Goal: Book appointment/travel/reservation

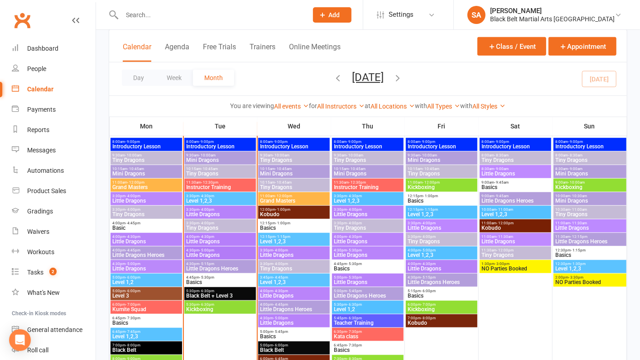
scroll to position [364, 0]
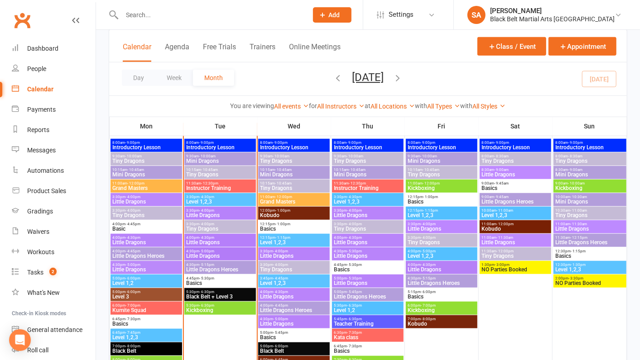
click at [208, 256] on span "Little Dragons" at bounding box center [220, 256] width 68 height 5
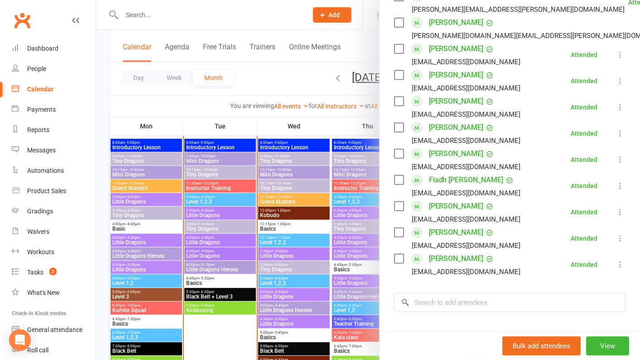
scroll to position [244, 0]
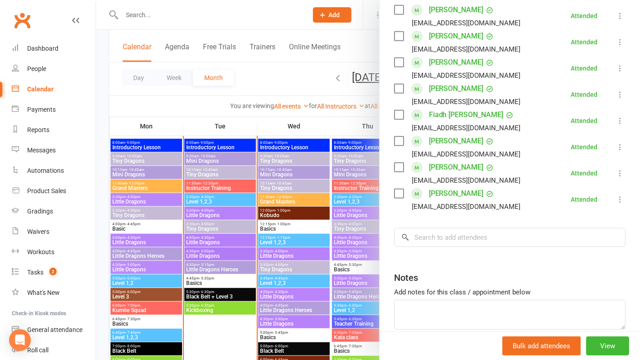
click at [245, 200] on div at bounding box center [368, 180] width 544 height 360
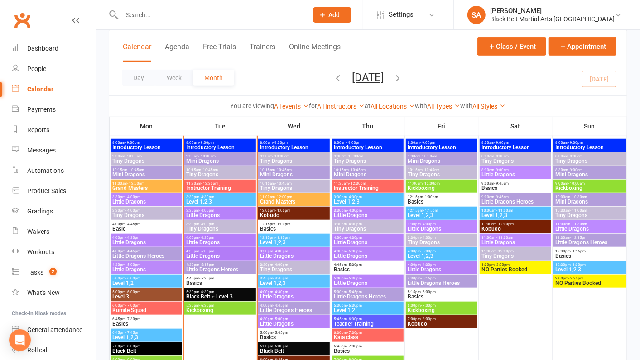
click at [212, 242] on span "Little Dragons" at bounding box center [220, 242] width 68 height 5
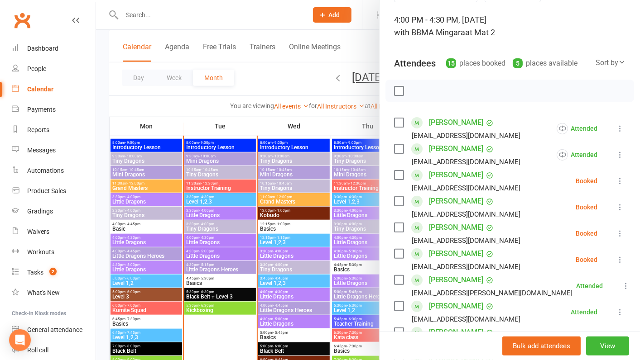
scroll to position [54, 0]
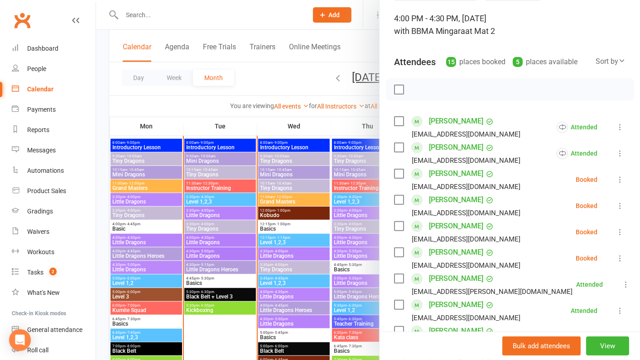
click at [396, 170] on label at bounding box center [398, 173] width 9 height 9
click at [397, 198] on label at bounding box center [398, 200] width 9 height 9
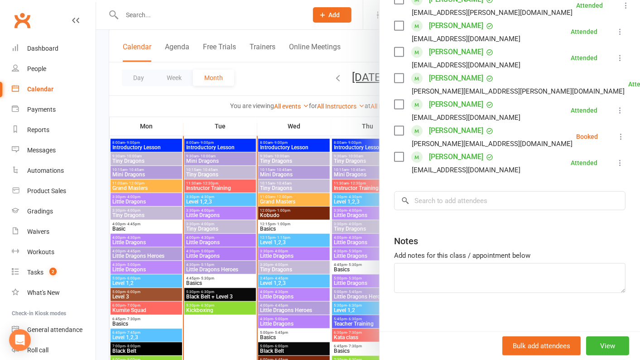
scroll to position [132, 0]
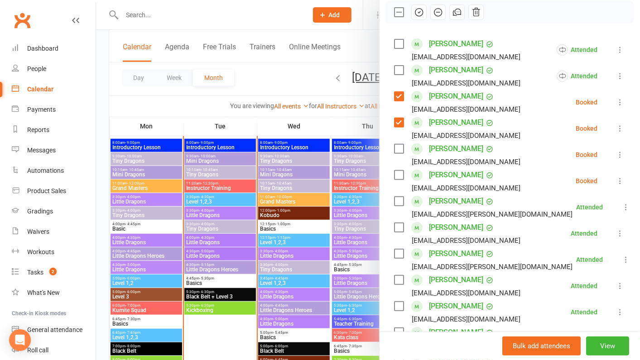
click at [418, 16] on icon "button" at bounding box center [419, 12] width 10 height 10
click at [396, 8] on label at bounding box center [398, 12] width 9 height 9
click at [397, 144] on label at bounding box center [398, 148] width 9 height 9
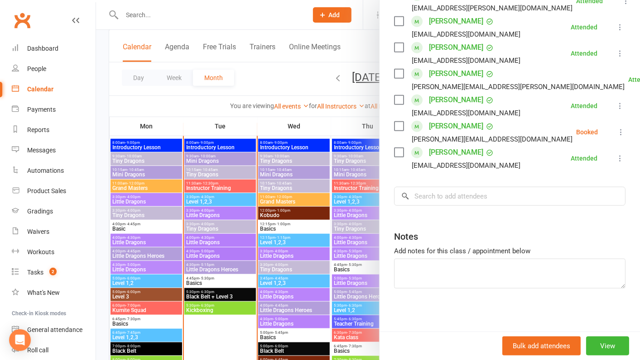
click at [394, 127] on label at bounding box center [398, 126] width 9 height 9
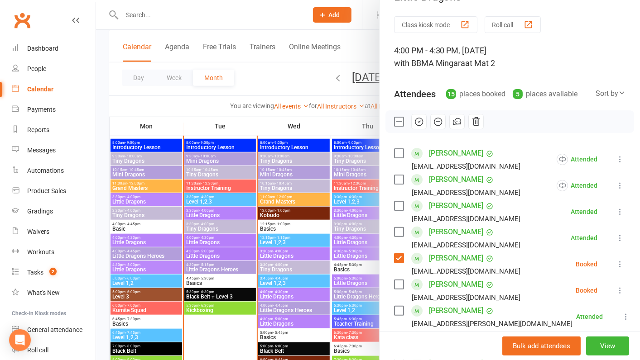
scroll to position [0, 0]
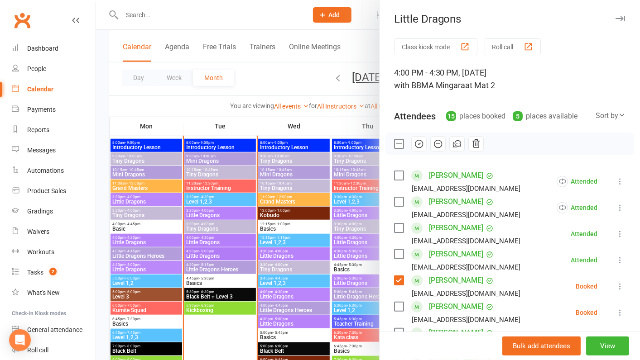
click at [435, 145] on icon "button" at bounding box center [438, 144] width 10 height 10
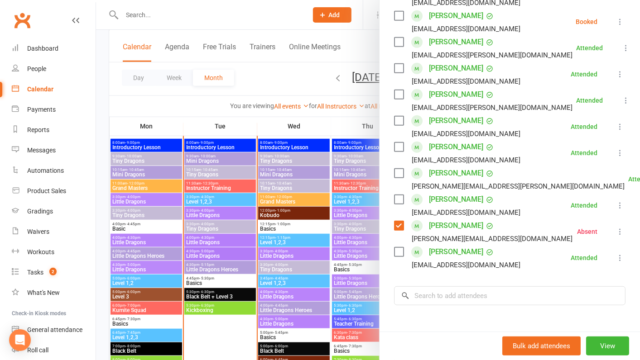
scroll to position [342, 0]
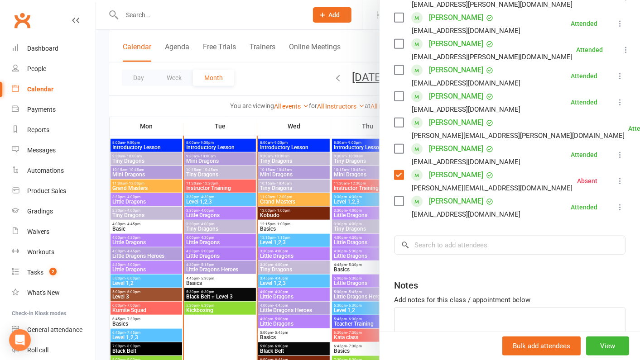
click at [261, 245] on div at bounding box center [368, 180] width 544 height 360
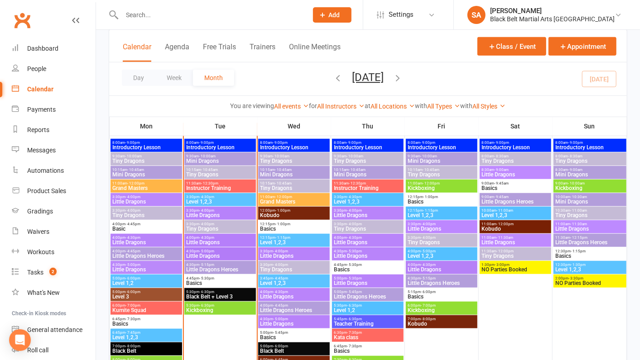
click at [215, 270] on span "Little Dragons Heroes" at bounding box center [220, 269] width 68 height 5
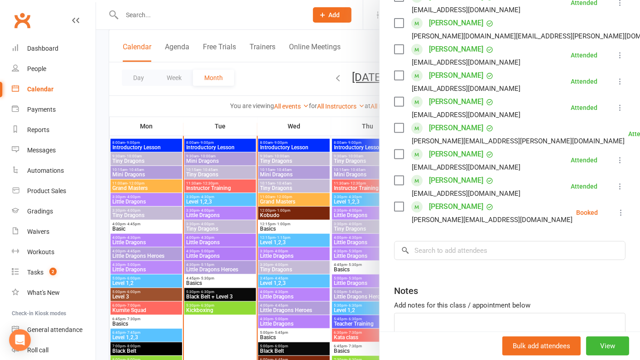
scroll to position [178, 0]
click at [269, 264] on div at bounding box center [368, 180] width 544 height 360
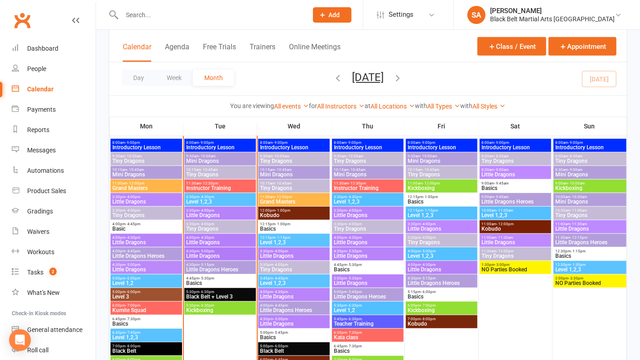
click at [208, 240] on span "Little Dragons" at bounding box center [220, 242] width 68 height 5
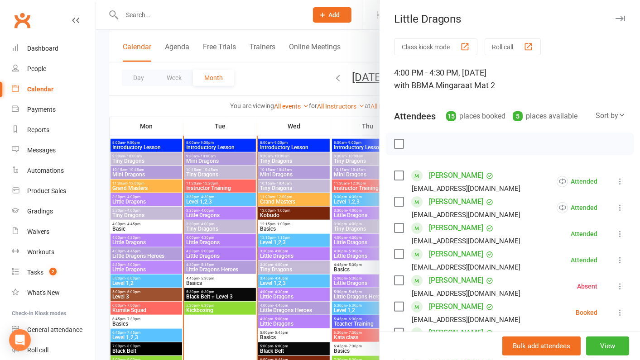
click at [203, 239] on div at bounding box center [368, 180] width 544 height 360
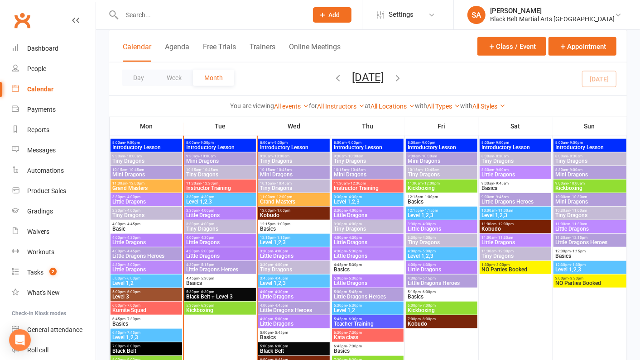
click at [203, 229] on span "Tiny Dragons" at bounding box center [220, 228] width 68 height 5
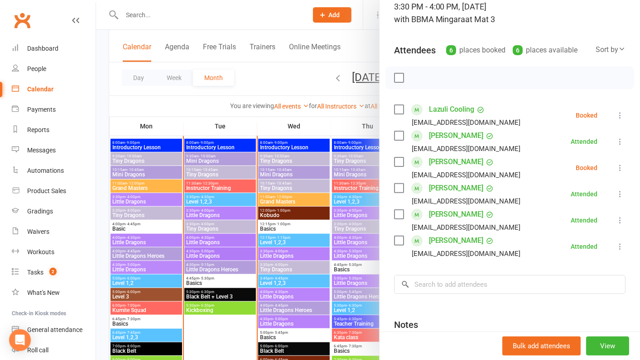
scroll to position [66, 0]
click at [397, 110] on label at bounding box center [398, 109] width 9 height 9
click at [208, 193] on div at bounding box center [368, 180] width 544 height 360
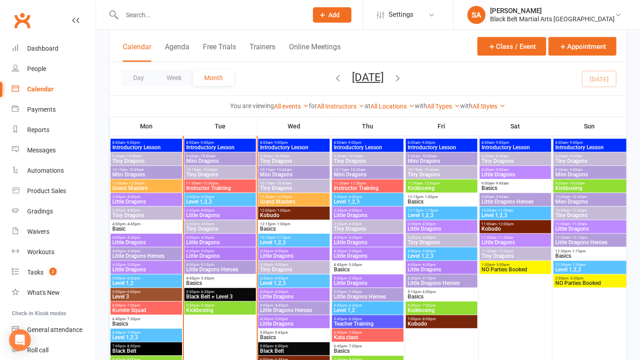
click at [204, 215] on span "Little Dragons" at bounding box center [220, 215] width 68 height 5
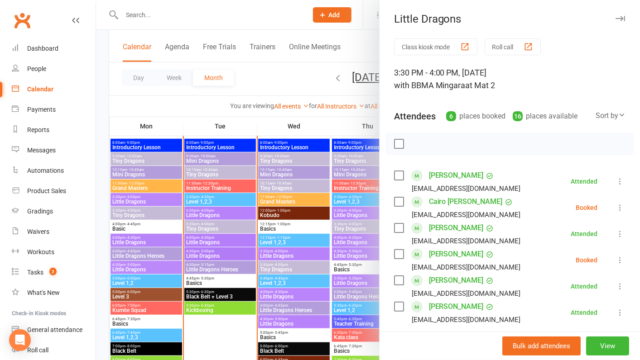
click at [398, 201] on label at bounding box center [398, 201] width 9 height 9
click at [398, 251] on label at bounding box center [398, 254] width 9 height 9
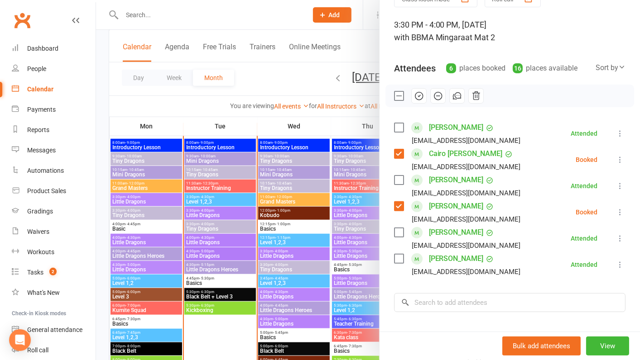
scroll to position [0, 0]
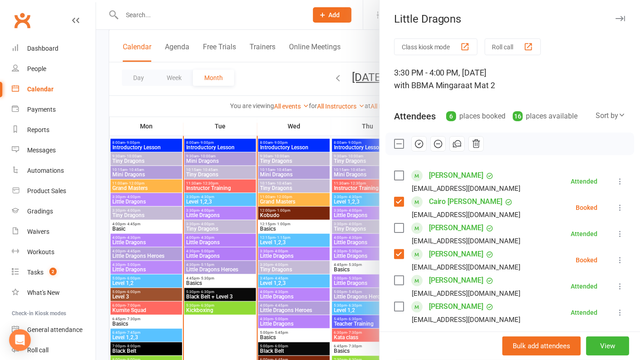
click at [435, 146] on icon "button" at bounding box center [438, 144] width 10 height 10
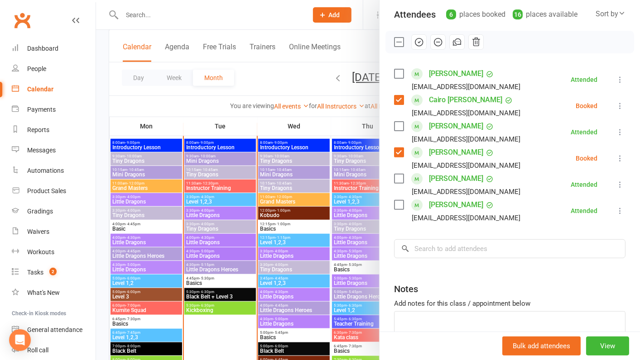
scroll to position [104, 0]
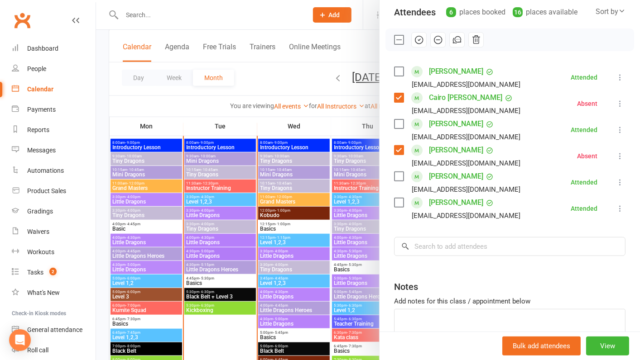
click at [252, 247] on div at bounding box center [368, 180] width 544 height 360
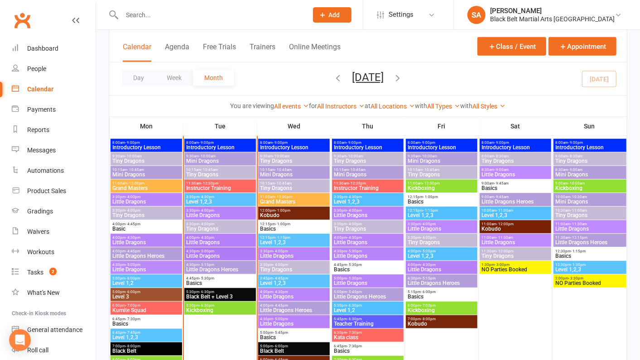
click at [198, 227] on span "Tiny Dragons" at bounding box center [220, 228] width 68 height 5
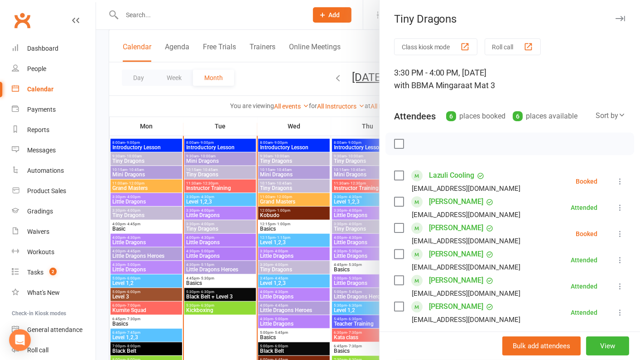
click at [399, 178] on label at bounding box center [398, 175] width 9 height 9
click at [438, 146] on icon "button" at bounding box center [438, 144] width 10 height 10
click at [228, 249] on div at bounding box center [368, 180] width 544 height 360
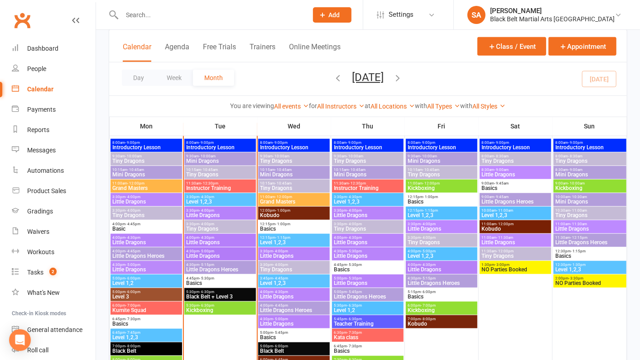
click at [222, 183] on span "11:30am - 12:30pm" at bounding box center [220, 184] width 68 height 4
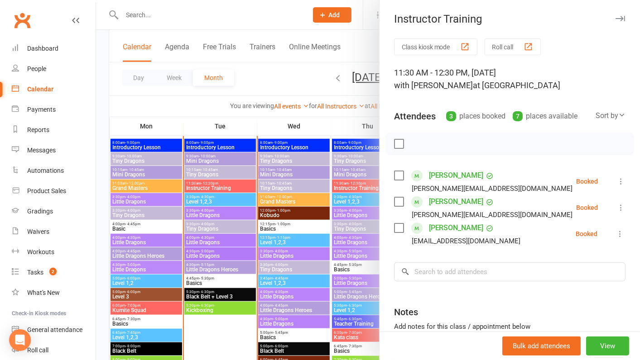
click at [205, 182] on div at bounding box center [368, 180] width 544 height 360
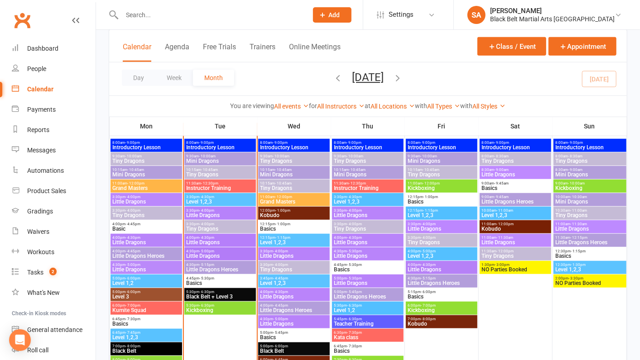
click at [205, 186] on span "Instructor Training" at bounding box center [220, 188] width 68 height 5
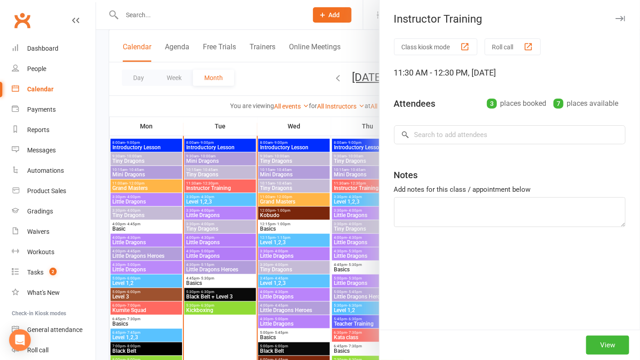
click at [205, 185] on div at bounding box center [368, 180] width 544 height 360
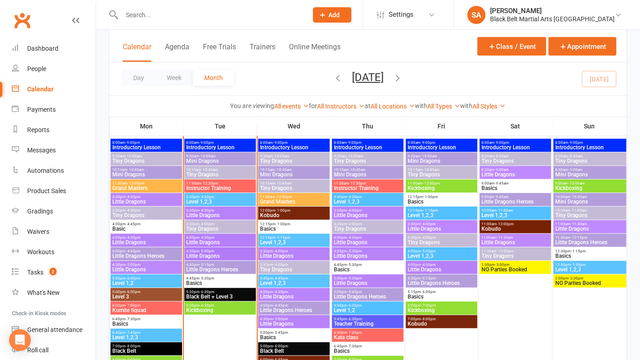
click at [207, 175] on span "Tiny Dragons" at bounding box center [220, 174] width 68 height 5
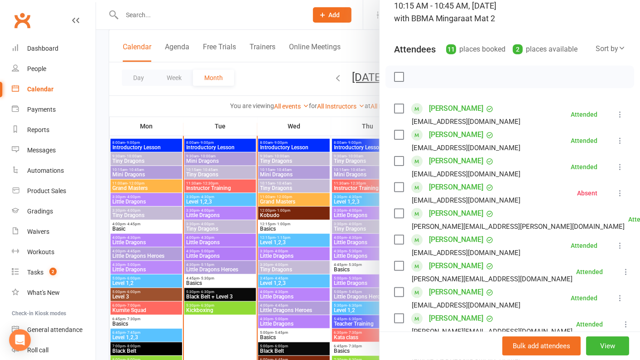
scroll to position [170, 0]
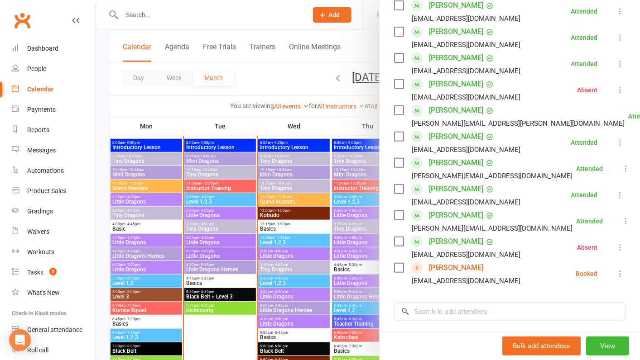
click at [255, 214] on div at bounding box center [368, 180] width 544 height 360
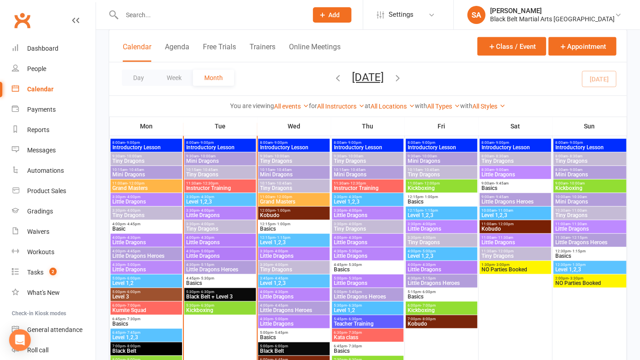
click at [203, 282] on span "Basics" at bounding box center [220, 283] width 68 height 5
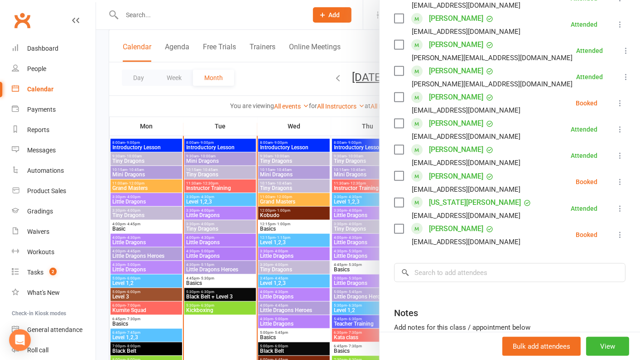
scroll to position [428, 0]
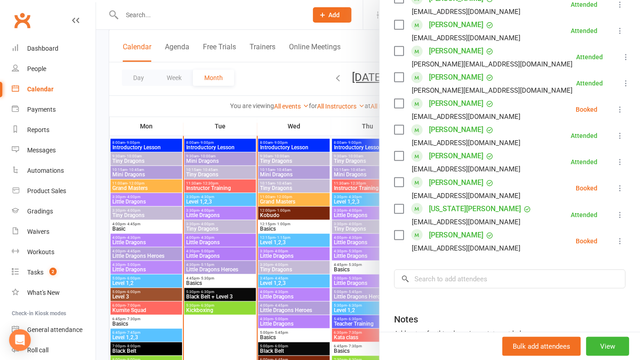
click at [334, 206] on div at bounding box center [368, 180] width 544 height 360
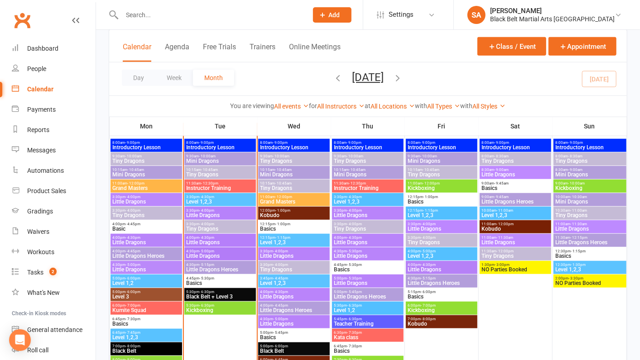
click at [209, 298] on span "Black Belt + Level 3" at bounding box center [220, 296] width 68 height 5
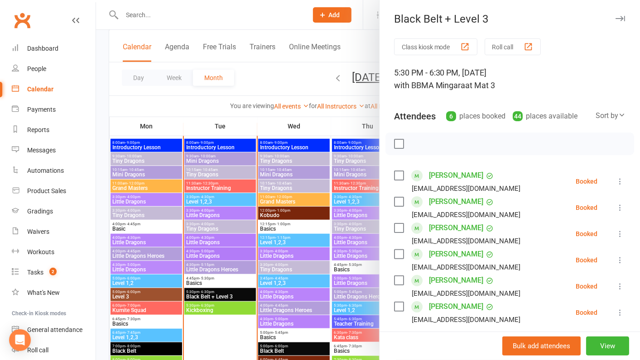
click at [395, 174] on label at bounding box center [398, 175] width 9 height 9
click at [395, 225] on label at bounding box center [398, 228] width 9 height 9
click at [394, 254] on label at bounding box center [398, 254] width 9 height 9
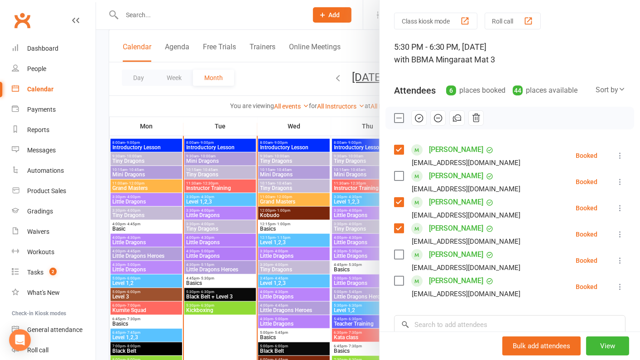
click at [394, 254] on label at bounding box center [398, 254] width 9 height 9
click at [395, 282] on label at bounding box center [398, 281] width 9 height 9
click at [431, 319] on input "search" at bounding box center [509, 325] width 231 height 19
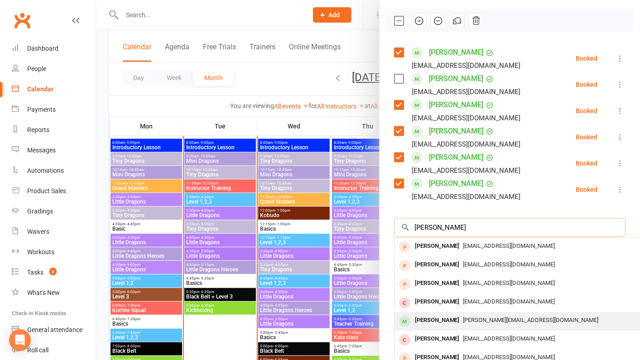
scroll to position [124, 0]
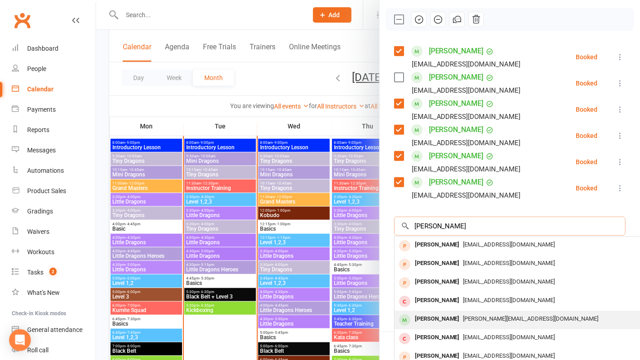
type input "Addison"
click at [451, 319] on div "Addison Munday" at bounding box center [437, 319] width 52 height 13
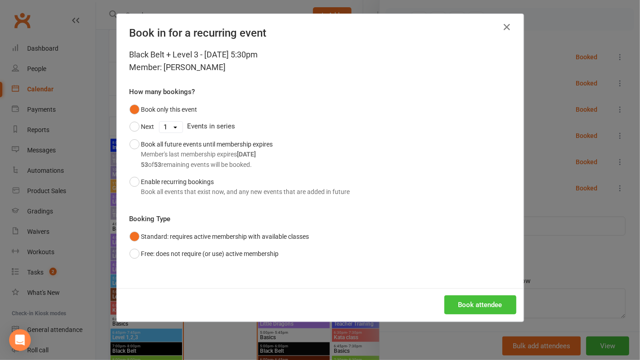
click at [472, 305] on button "Book attendee" at bounding box center [480, 305] width 72 height 19
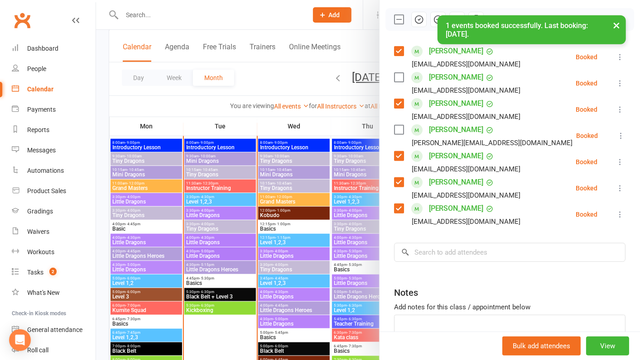
click at [401, 133] on label at bounding box center [398, 129] width 9 height 9
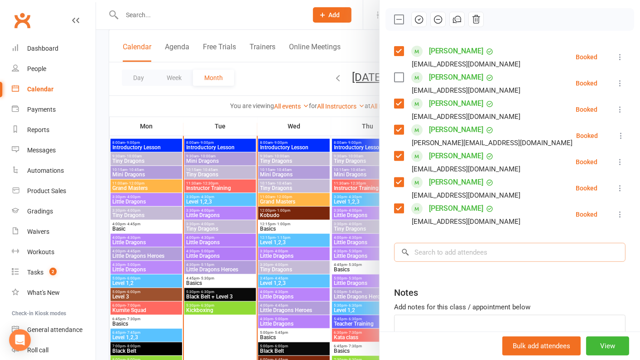
click at [444, 258] on input "search" at bounding box center [509, 252] width 231 height 19
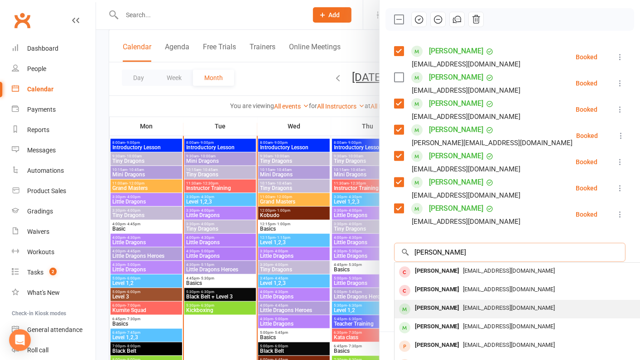
type input "Tony Batter"
click at [443, 314] on div "Tony Batterham batterham.tonyr@gmail.com" at bounding box center [529, 309] width 271 height 19
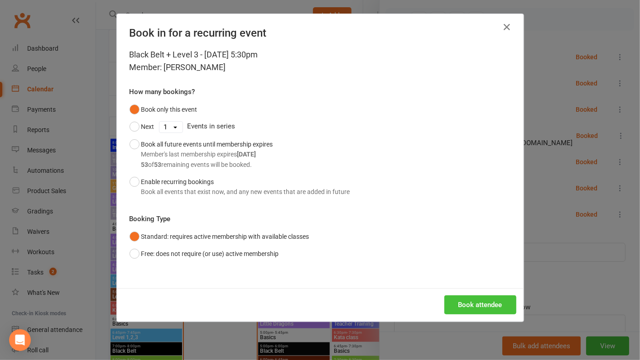
click at [480, 300] on button "Book attendee" at bounding box center [480, 305] width 72 height 19
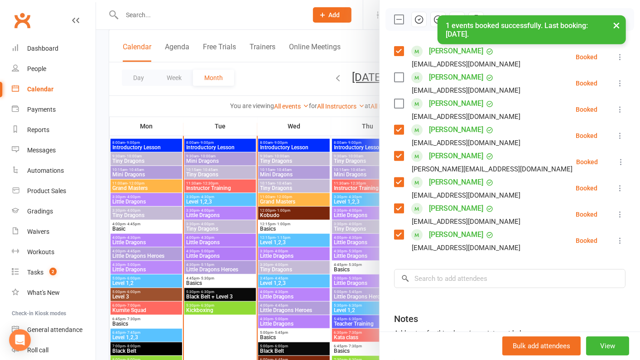
click at [397, 79] on label at bounding box center [398, 77] width 9 height 9
click at [461, 273] on input "search" at bounding box center [509, 278] width 231 height 19
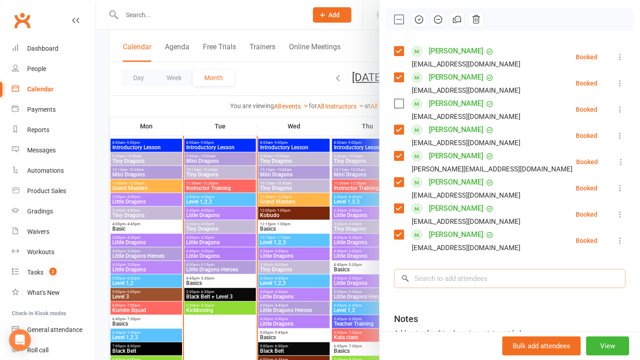
click at [501, 277] on input "search" at bounding box center [509, 278] width 231 height 19
paste input "Max Grimley"
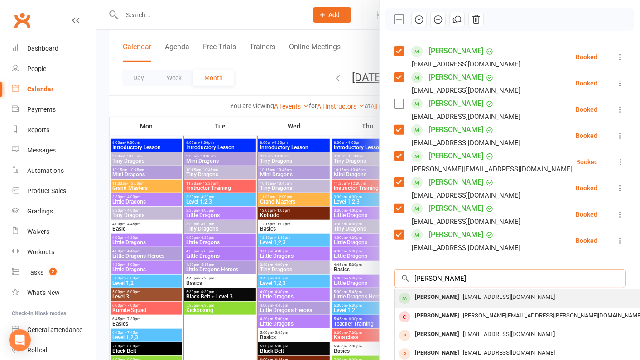
type input "Max Grimley"
click at [472, 292] on div "brett_g@live.com" at bounding box center [529, 297] width 263 height 13
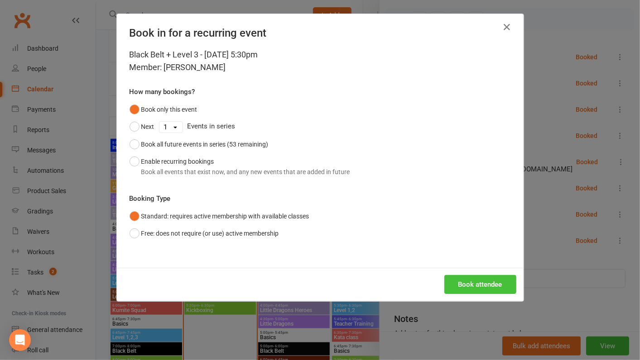
click at [463, 280] on button "Book attendee" at bounding box center [480, 284] width 72 height 19
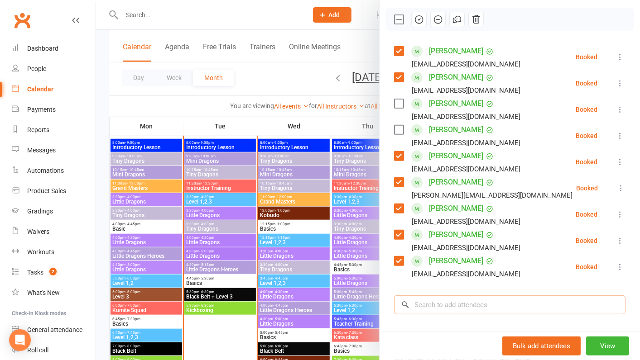
click at [451, 300] on input "search" at bounding box center [509, 305] width 231 height 19
paste input "Tony Batterham"
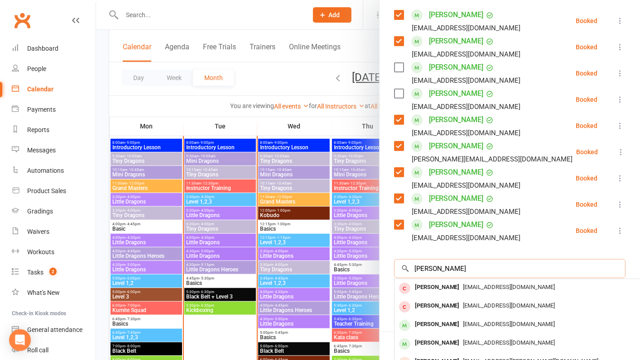
scroll to position [161, 0]
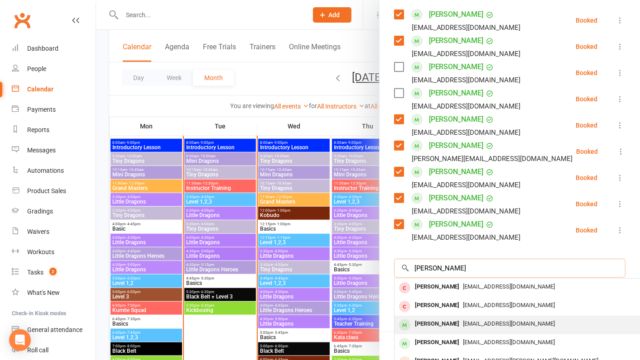
type input "Tony Batterham"
click at [444, 322] on div "Tony Batterham" at bounding box center [437, 324] width 52 height 13
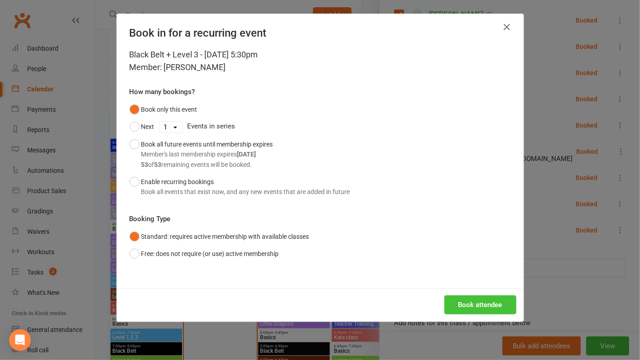
click at [468, 309] on button "Book attendee" at bounding box center [480, 305] width 72 height 19
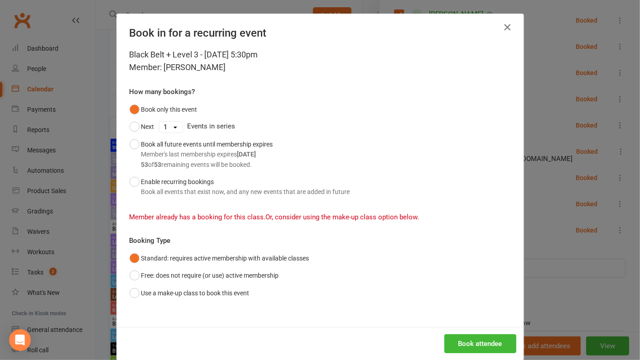
click at [507, 29] on icon "button" at bounding box center [507, 27] width 11 height 11
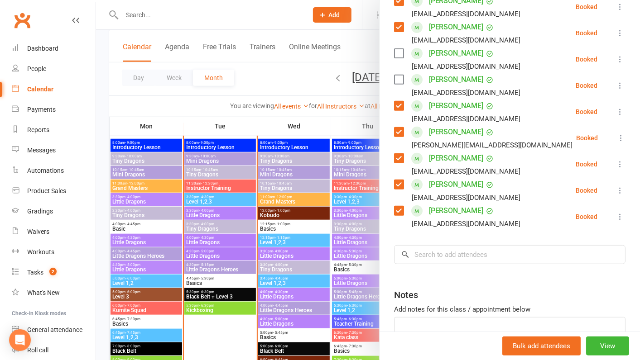
scroll to position [174, 0]
click at [454, 250] on input "search" at bounding box center [509, 255] width 231 height 19
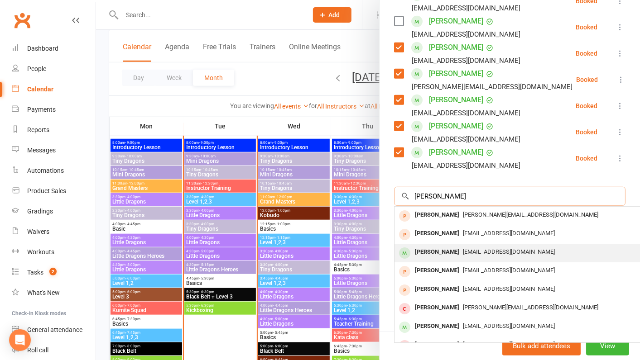
scroll to position [223, 0]
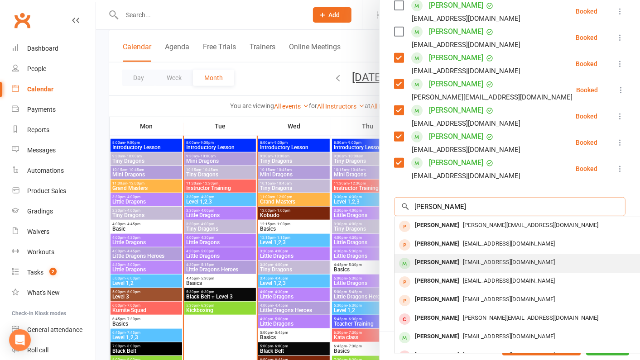
type input "Dominic fi"
click at [453, 263] on div "Dominic Finch" at bounding box center [437, 262] width 52 height 13
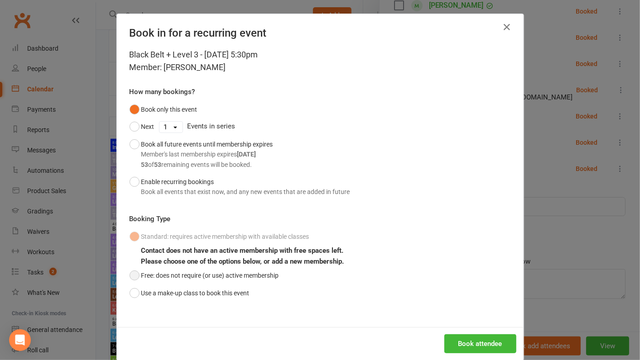
click at [225, 276] on button "Free: does not require (or use) active membership" at bounding box center [203, 275] width 149 height 17
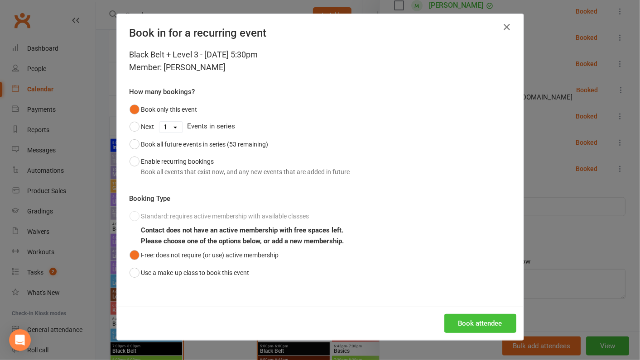
click at [483, 324] on button "Book attendee" at bounding box center [480, 323] width 72 height 19
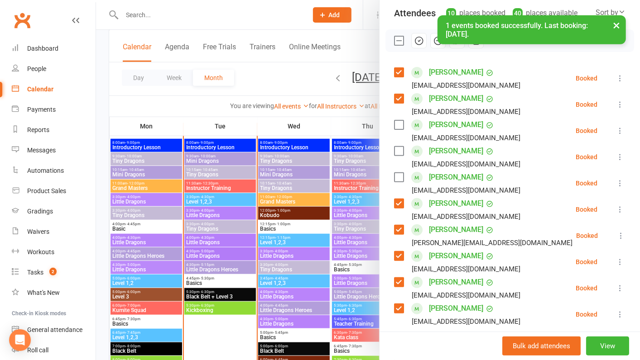
scroll to position [99, 0]
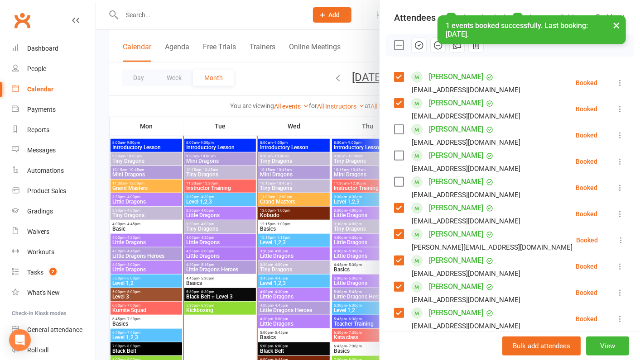
click at [398, 157] on label at bounding box center [398, 155] width 9 height 9
click at [398, 126] on label at bounding box center [398, 129] width 9 height 9
click at [418, 15] on div "× 1 events booked successfully. Last booking: Oct 14, 2025." at bounding box center [314, 15] width 628 height 0
click at [419, 15] on div "× 1 events booked successfully. Last booking: Oct 14, 2025." at bounding box center [314, 15] width 628 height 0
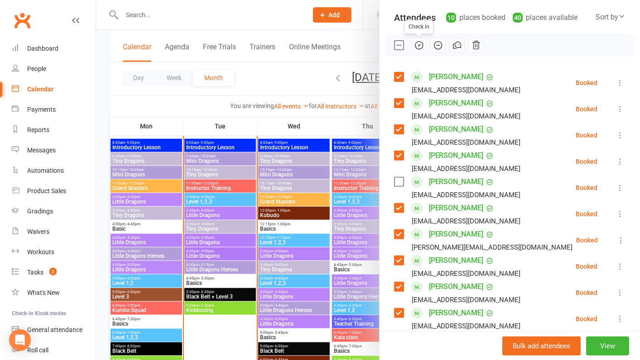
click at [419, 46] on icon "button" at bounding box center [419, 45] width 10 height 10
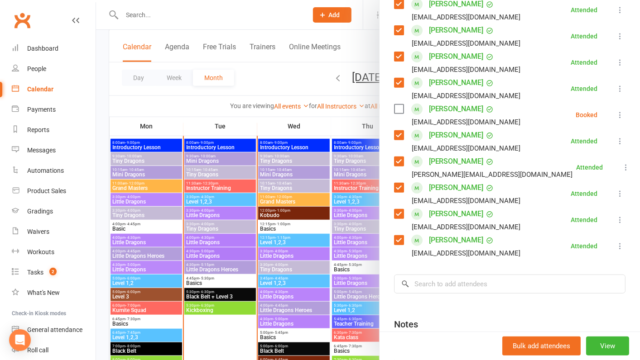
scroll to position [202, 0]
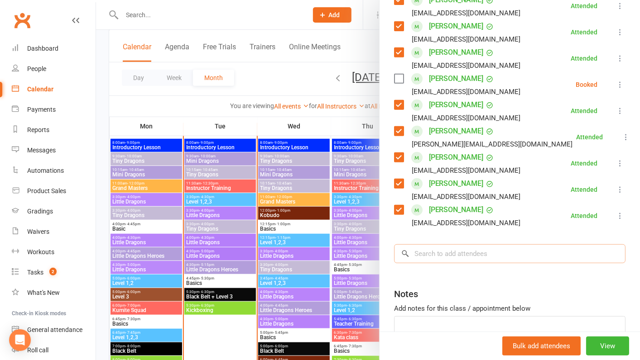
click at [478, 252] on input "search" at bounding box center [509, 253] width 231 height 19
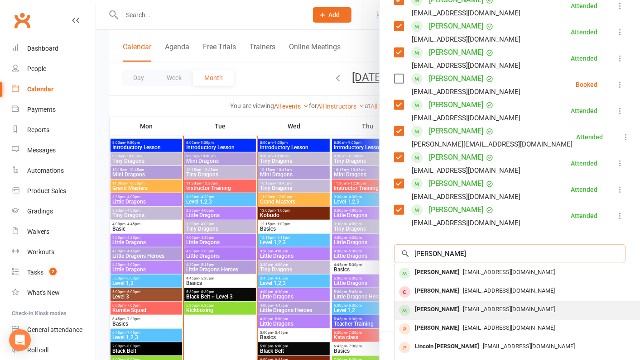
type input "lincoln r"
click at [467, 309] on span "lisaricketts23@gmail.com" at bounding box center [509, 309] width 92 height 7
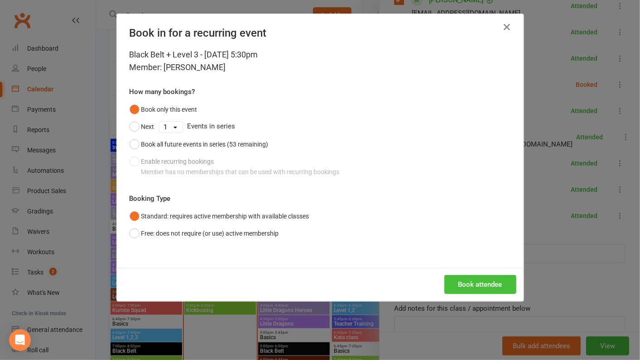
click at [466, 286] on button "Book attendee" at bounding box center [480, 284] width 72 height 19
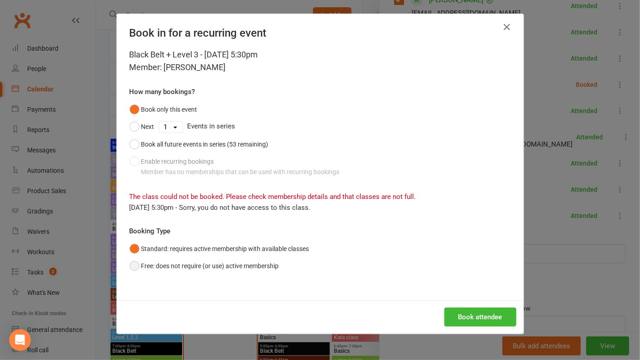
click at [219, 263] on button "Free: does not require (or use) active membership" at bounding box center [203, 266] width 149 height 17
click at [492, 314] on button "Book attendee" at bounding box center [480, 317] width 72 height 19
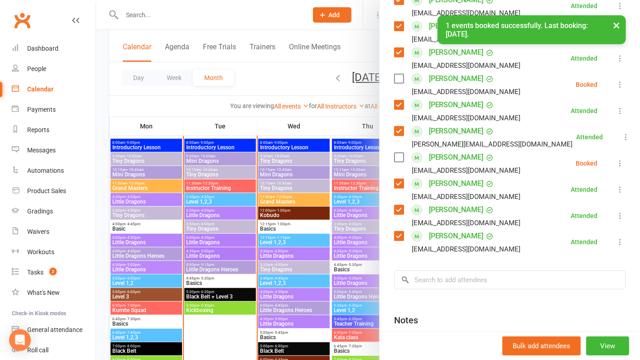
click at [400, 160] on label at bounding box center [398, 157] width 9 height 9
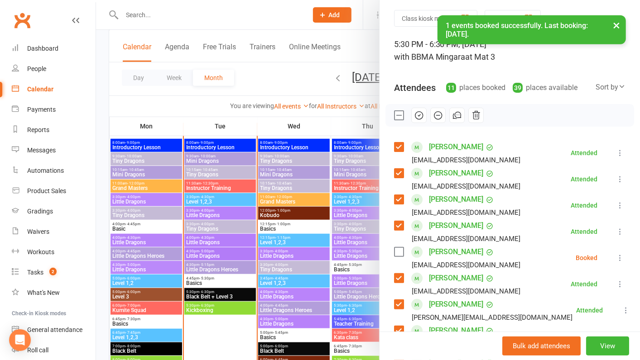
scroll to position [0, 0]
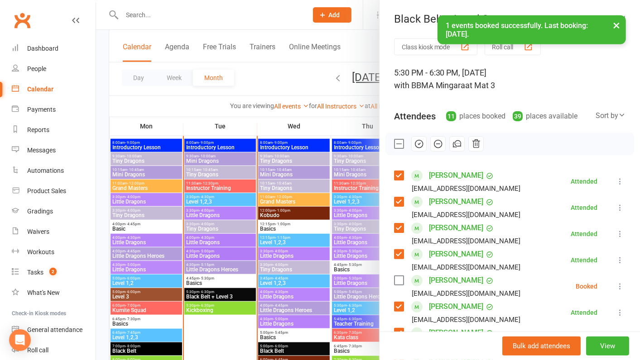
click at [421, 148] on icon "button" at bounding box center [419, 144] width 10 height 10
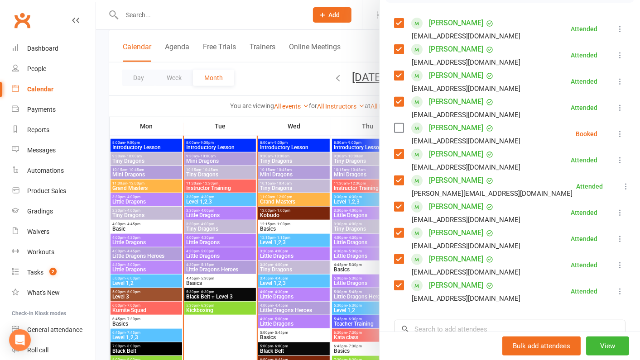
scroll to position [110, 0]
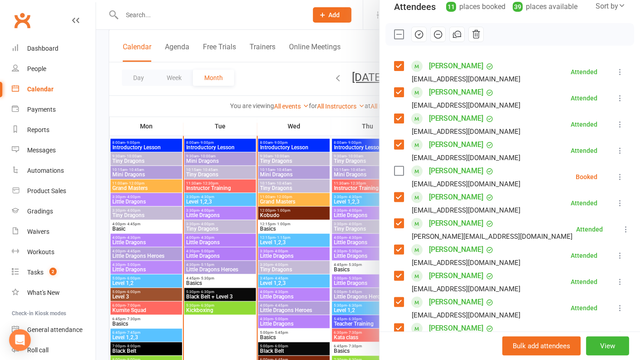
click at [300, 208] on div at bounding box center [368, 180] width 544 height 360
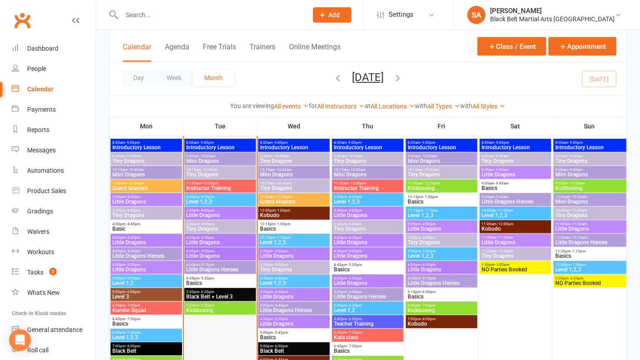
click at [222, 315] on div at bounding box center [220, 296] width 71 height 312
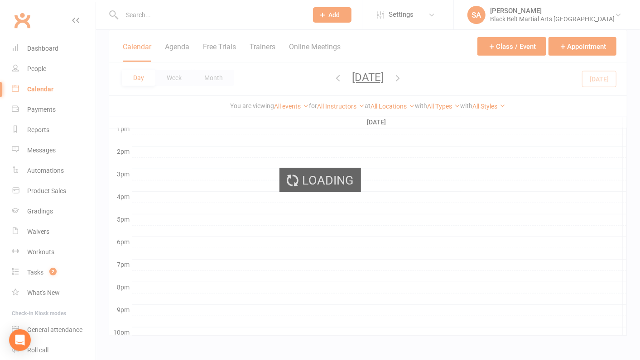
scroll to position [301, 0]
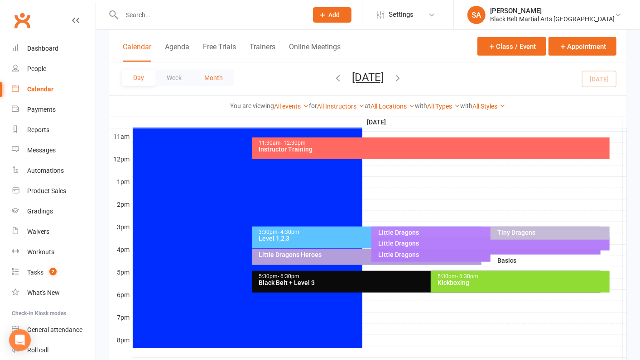
click at [209, 74] on button "Month" at bounding box center [213, 78] width 41 height 16
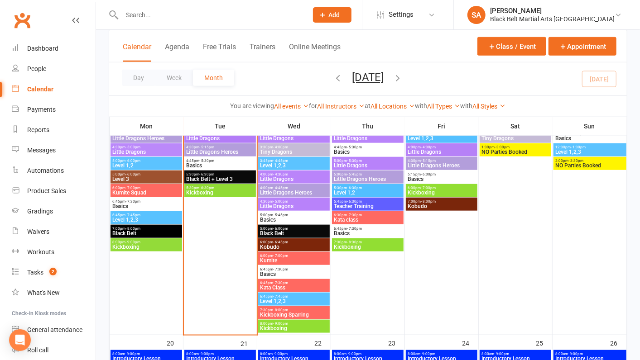
scroll to position [479, 0]
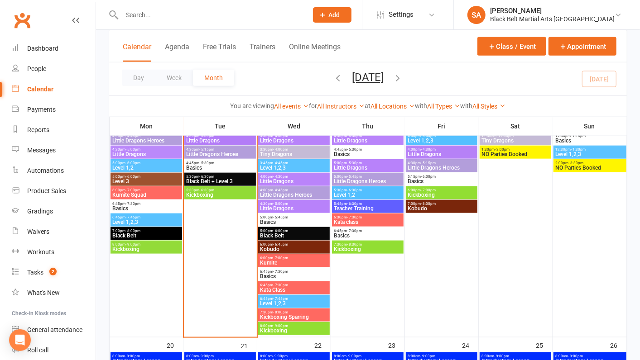
click at [220, 190] on span "5:30pm - 6:30pm" at bounding box center [220, 190] width 68 height 4
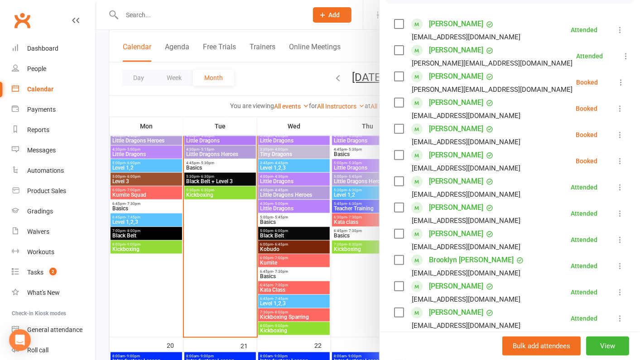
scroll to position [148, 0]
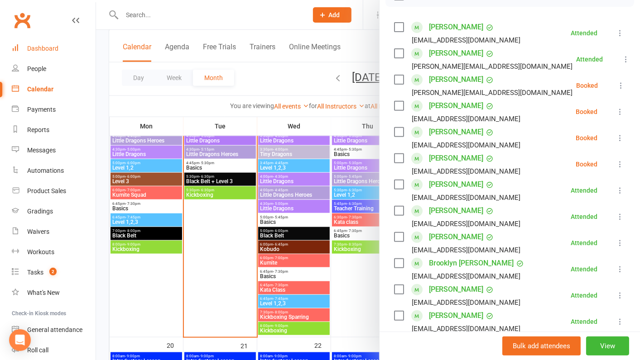
click at [27, 48] on div "Dashboard" at bounding box center [42, 48] width 31 height 7
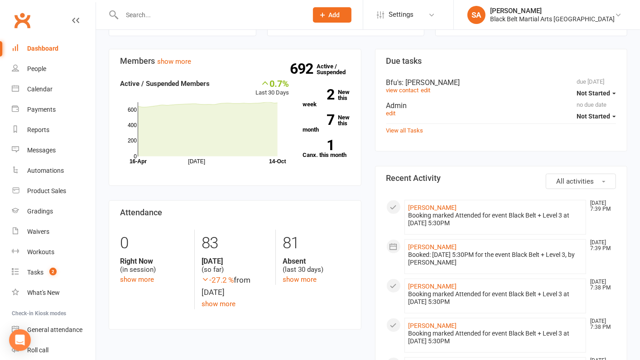
scroll to position [73, 0]
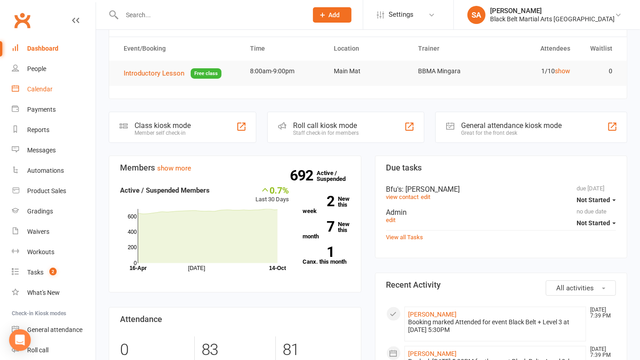
click at [38, 92] on div "Calendar" at bounding box center [39, 89] width 25 height 7
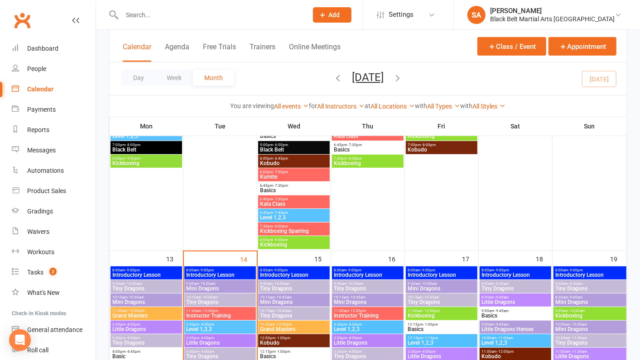
scroll to position [191, 0]
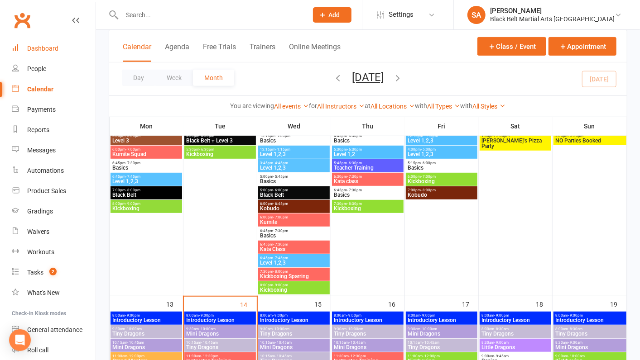
click at [45, 52] on div "Dashboard" at bounding box center [42, 48] width 31 height 7
